Goal: Find specific page/section: Find specific page/section

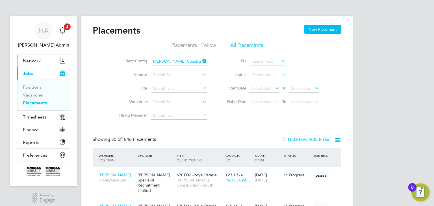
click at [36, 62] on span "Network" at bounding box center [32, 60] width 18 height 5
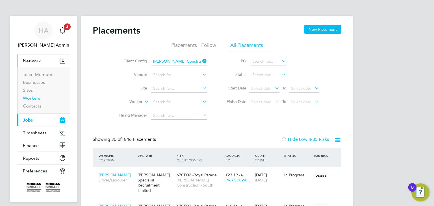
click at [35, 98] on link "Workers" at bounding box center [31, 97] width 17 height 5
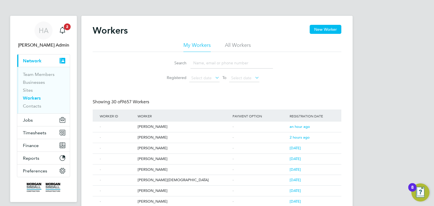
click at [208, 61] on input at bounding box center [231, 63] width 82 height 11
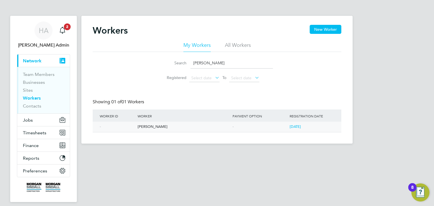
type input "wayne chubb"
click at [157, 129] on div "[PERSON_NAME]" at bounding box center [183, 127] width 95 height 10
